Goal: Transaction & Acquisition: Download file/media

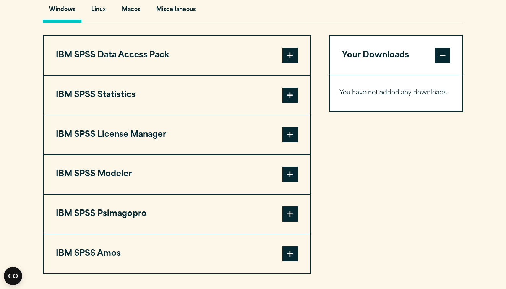
scroll to position [584, 0]
click at [293, 102] on button "IBM SPSS Statistics" at bounding box center [177, 94] width 266 height 39
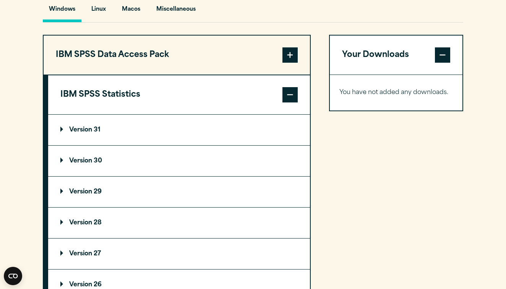
click at [293, 102] on button "IBM SPSS Statistics" at bounding box center [179, 94] width 262 height 39
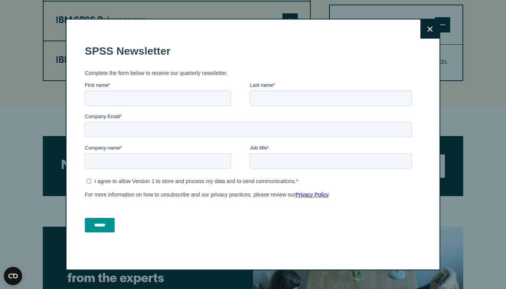
scroll to position [770, 0]
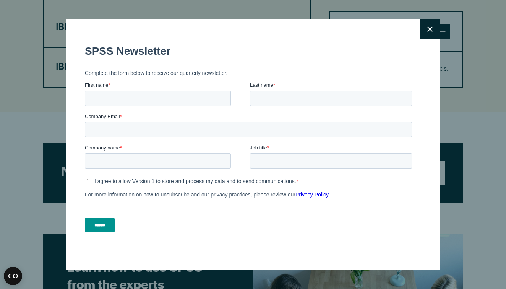
click at [59, 95] on div "Close" at bounding box center [253, 144] width 506 height 289
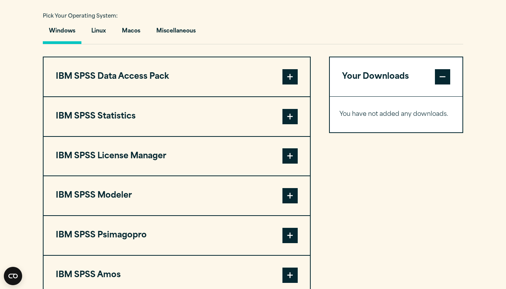
scroll to position [557, 0]
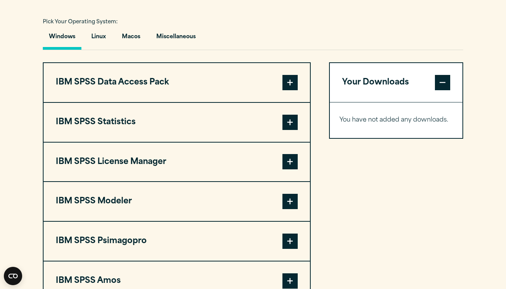
click at [206, 121] on button "IBM SPSS Statistics" at bounding box center [177, 122] width 266 height 39
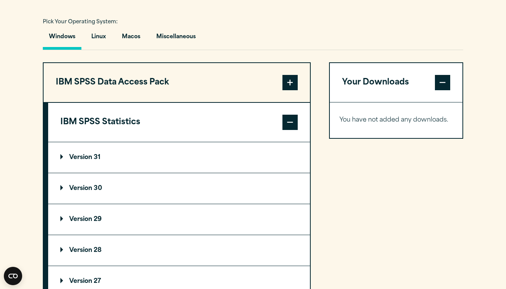
click at [87, 178] on summary "Version 30" at bounding box center [179, 188] width 262 height 31
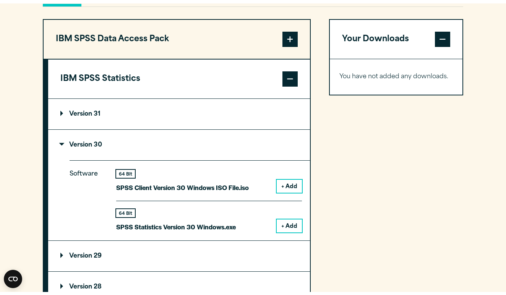
scroll to position [604, 0]
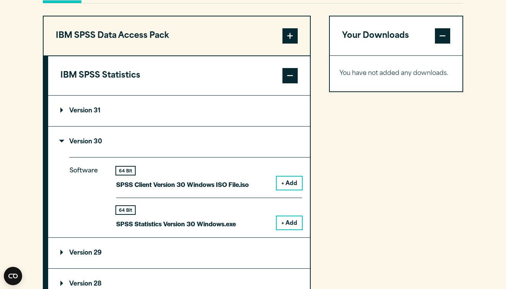
click at [284, 178] on button "+ Add" at bounding box center [289, 183] width 25 height 13
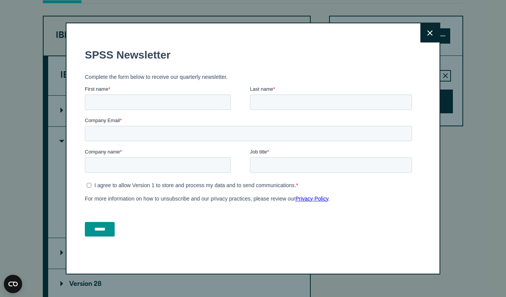
click at [423, 32] on button "Close" at bounding box center [429, 32] width 19 height 19
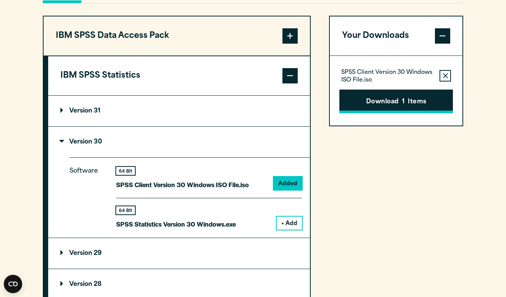
click at [420, 107] on button "Download 1 Items" at bounding box center [396, 101] width 114 height 24
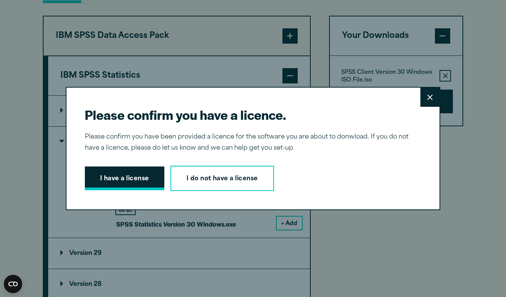
click at [134, 181] on button "I have a license" at bounding box center [125, 178] width 80 height 24
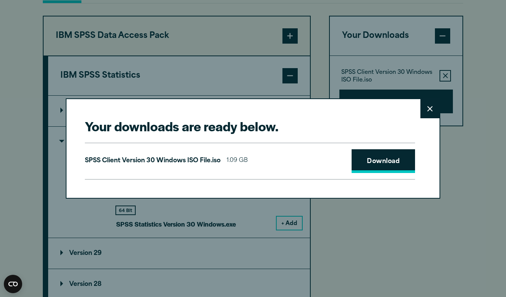
click at [383, 168] on link "Download" at bounding box center [383, 161] width 63 height 24
click at [433, 105] on button "Close" at bounding box center [429, 108] width 19 height 19
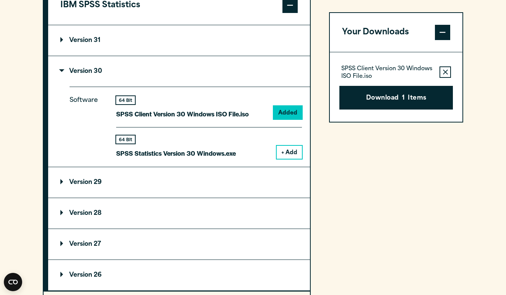
scroll to position [676, 0]
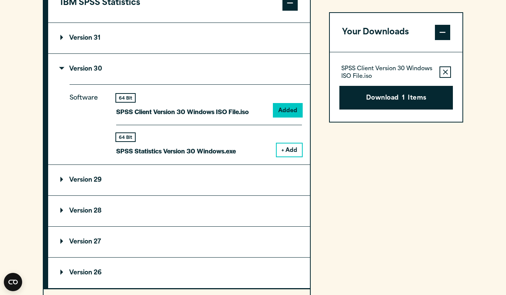
click at [164, 44] on summary "Version 31" at bounding box center [179, 38] width 262 height 31
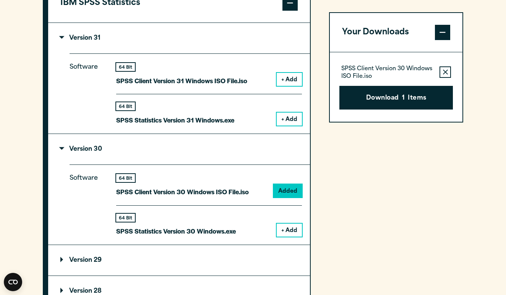
click at [164, 44] on summary "Version 31" at bounding box center [179, 38] width 262 height 31
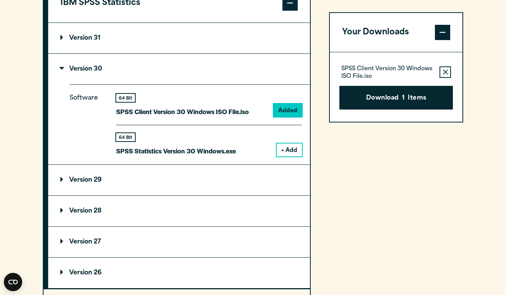
click at [446, 74] on icon "button" at bounding box center [445, 72] width 5 height 5
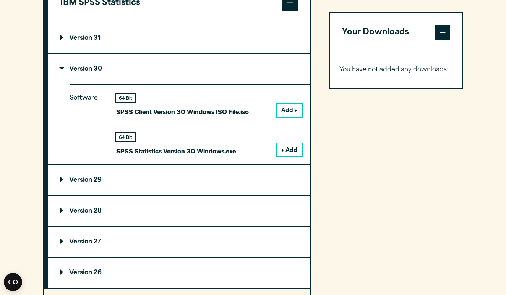
click at [193, 183] on summary "Version 29" at bounding box center [179, 180] width 262 height 31
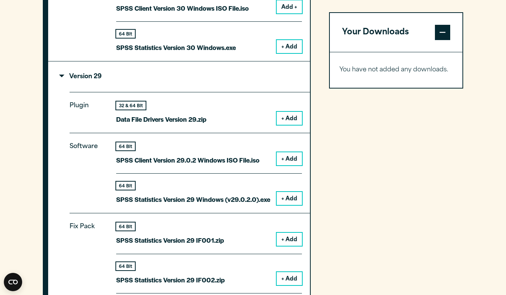
scroll to position [782, 0]
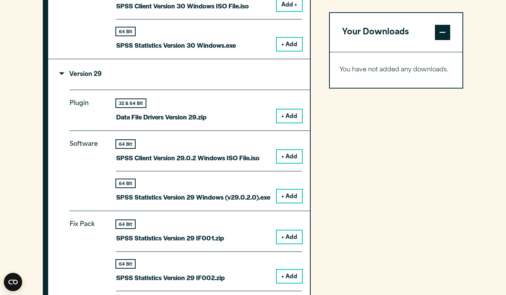
click at [212, 79] on summary "Version 29" at bounding box center [179, 74] width 262 height 31
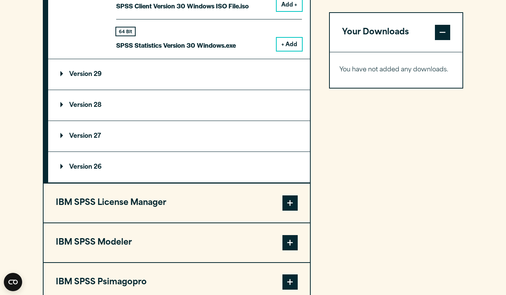
click at [205, 80] on summary "Version 29" at bounding box center [179, 74] width 262 height 31
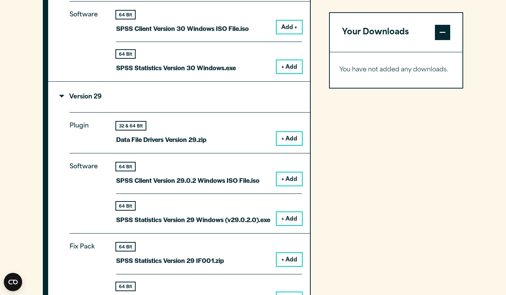
scroll to position [756, 0]
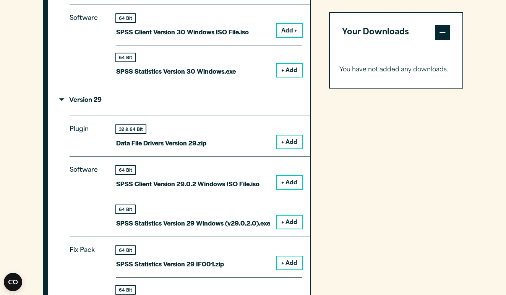
click at [282, 24] on button "Add +" at bounding box center [289, 30] width 25 height 13
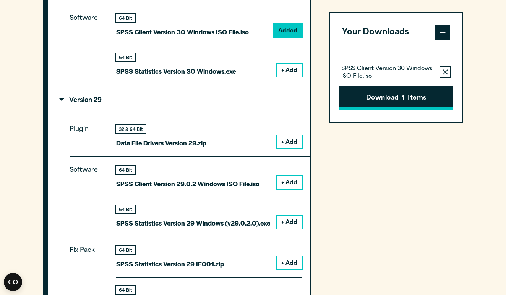
click at [366, 92] on button "Download 1 Items" at bounding box center [396, 98] width 114 height 24
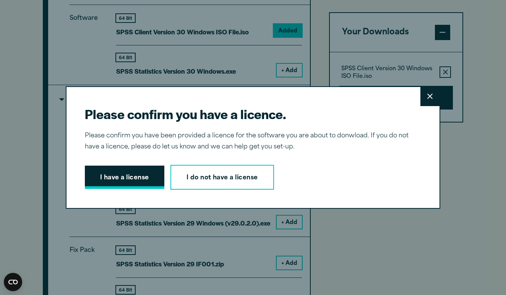
click at [135, 173] on button "I have a license" at bounding box center [125, 178] width 80 height 24
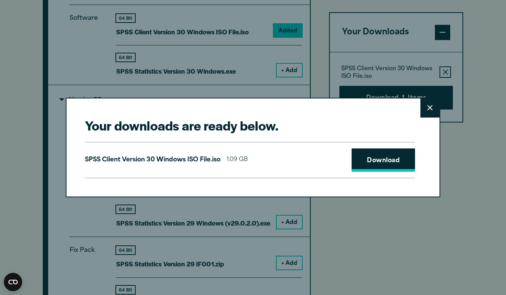
click at [390, 160] on link "Download" at bounding box center [383, 161] width 63 height 24
click at [432, 109] on icon at bounding box center [429, 108] width 5 height 6
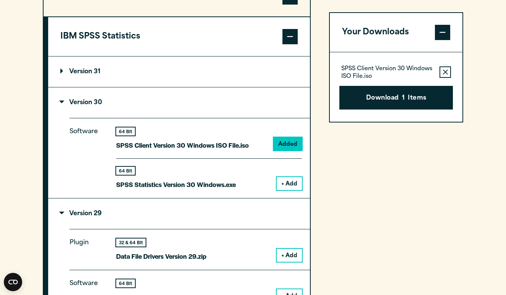
scroll to position [642, 0]
click at [153, 76] on summary "Version 31" at bounding box center [179, 72] width 262 height 31
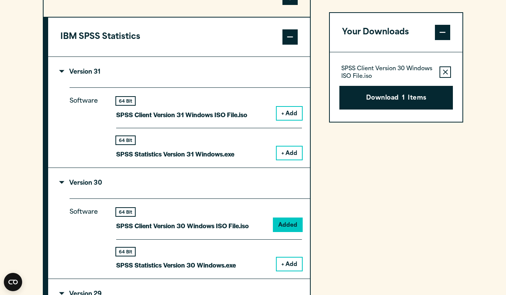
click at [153, 76] on summary "Version 31" at bounding box center [179, 72] width 262 height 31
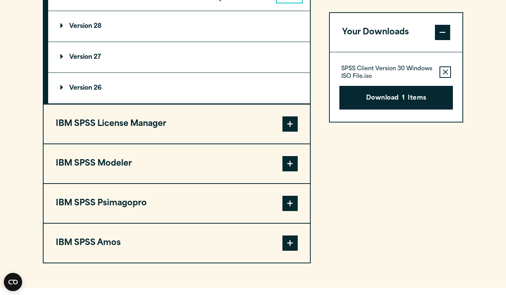
scroll to position [1454, 0]
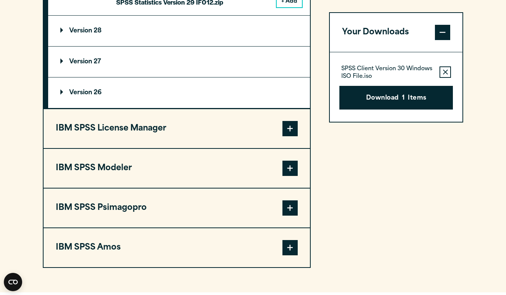
click at [161, 39] on summary "Version 28" at bounding box center [179, 31] width 262 height 31
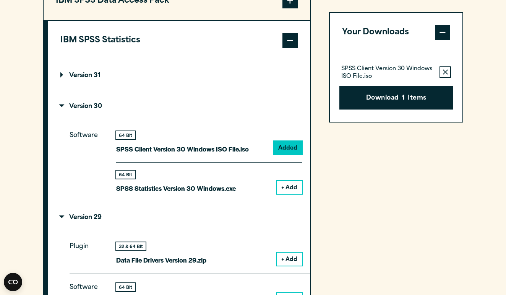
scroll to position [638, 0]
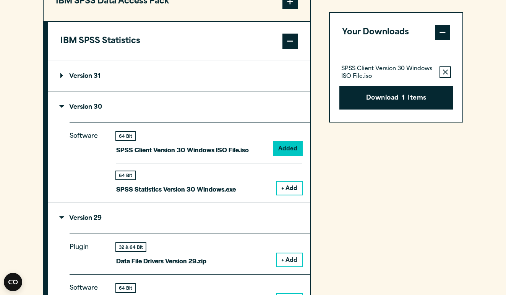
click at [131, 209] on summary "Version 29" at bounding box center [179, 218] width 262 height 31
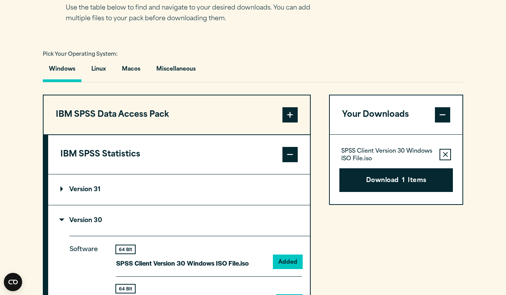
scroll to position [559, 0]
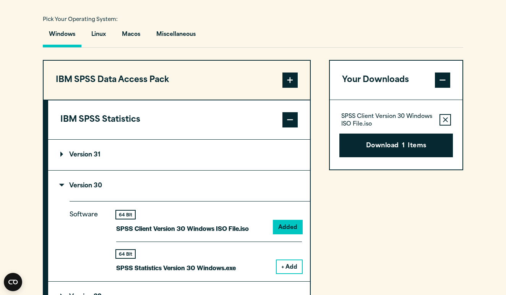
click at [157, 156] on summary "Version 31" at bounding box center [179, 155] width 262 height 31
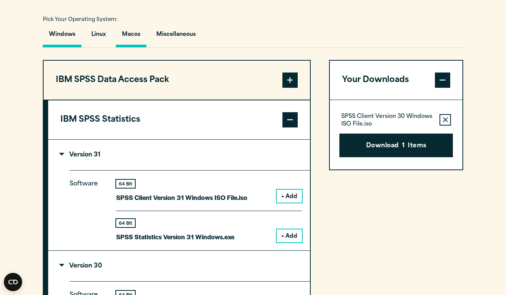
click at [136, 29] on button "Macos" at bounding box center [131, 37] width 31 height 22
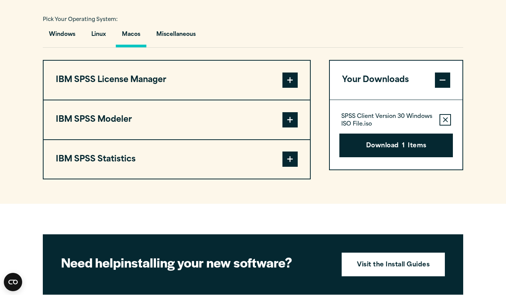
click at [287, 152] on span at bounding box center [289, 159] width 15 height 15
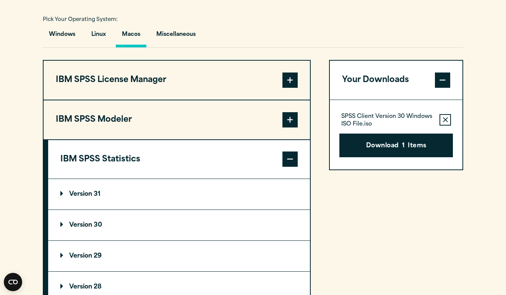
click at [154, 195] on summary "Version 31" at bounding box center [179, 194] width 262 height 31
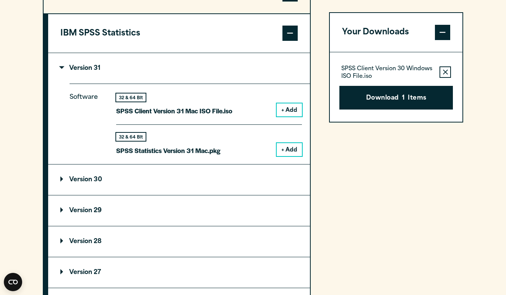
scroll to position [698, 0]
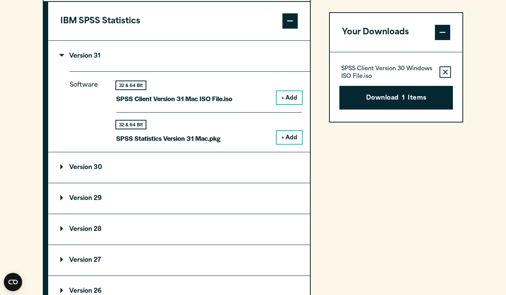
click at [155, 175] on summary "Version 30" at bounding box center [179, 168] width 262 height 31
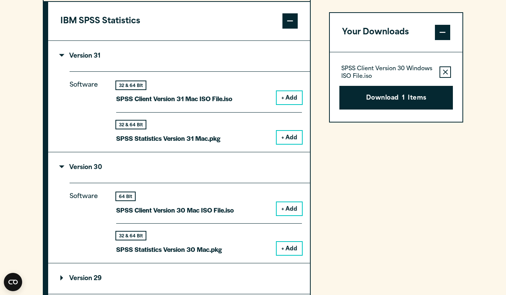
click at [287, 242] on button "+ Add" at bounding box center [289, 248] width 25 height 13
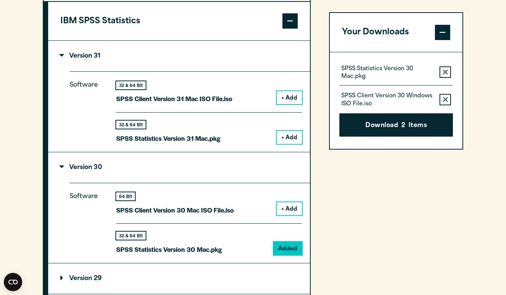
click at [443, 99] on icon "button" at bounding box center [445, 99] width 5 height 5
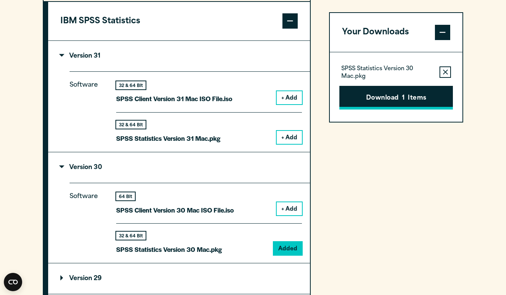
click at [430, 99] on button "Download 1 Items" at bounding box center [396, 98] width 114 height 24
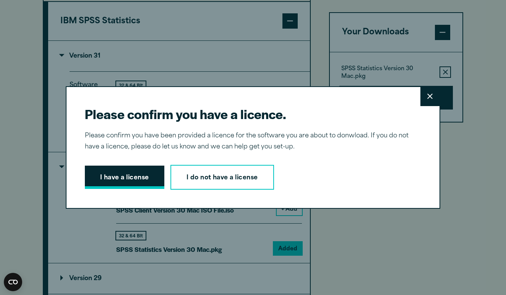
click at [99, 185] on button "I have a license" at bounding box center [125, 178] width 80 height 24
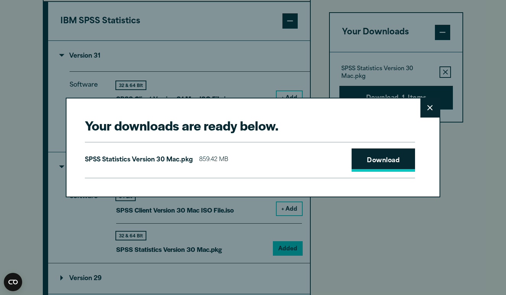
click at [361, 153] on link "Download" at bounding box center [383, 161] width 63 height 24
click at [489, 93] on div "Your downloads are ready below. Close SPSS Statistics Version 30 Mac.pkg 859.42…" at bounding box center [253, 147] width 506 height 295
